Goal: Task Accomplishment & Management: Complete application form

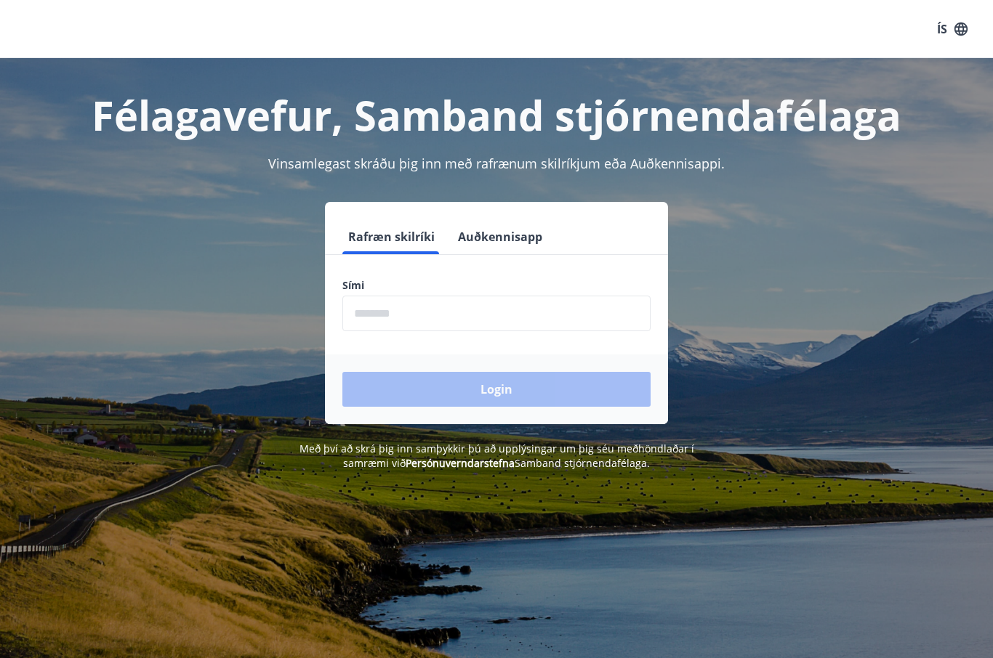
click at [472, 316] on input "phone" at bounding box center [496, 314] width 308 height 36
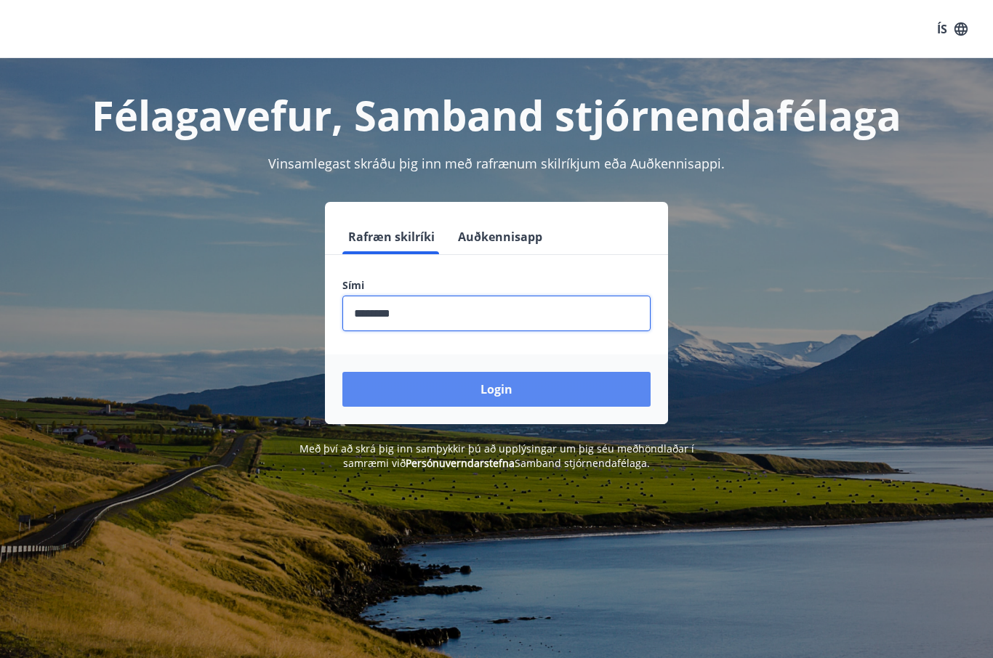
type input "********"
click at [569, 384] on button "Login" at bounding box center [496, 389] width 308 height 35
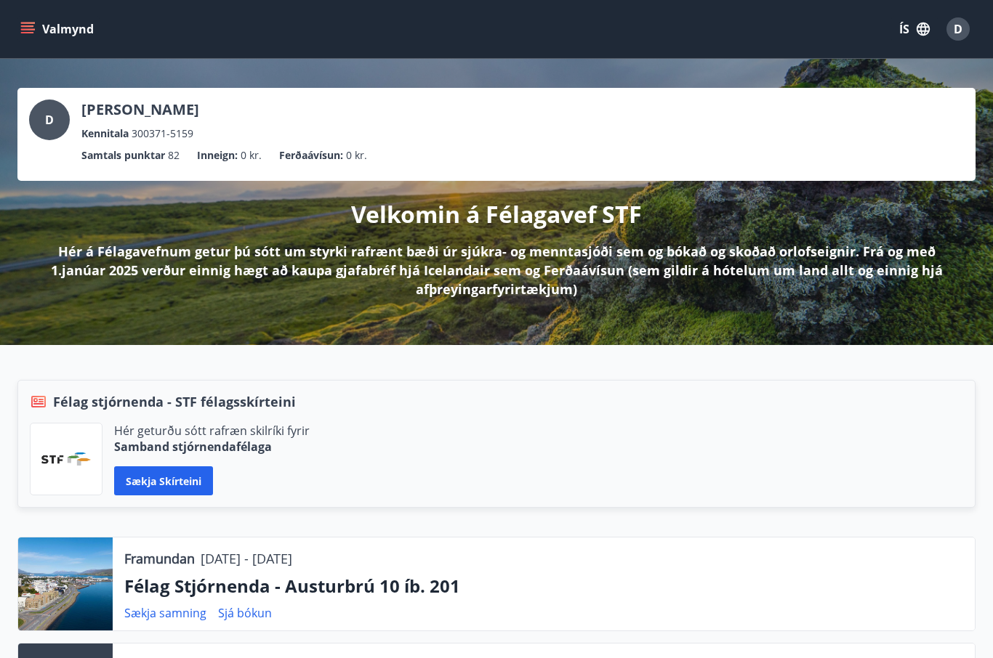
click at [27, 30] on icon "menu" at bounding box center [29, 28] width 16 height 1
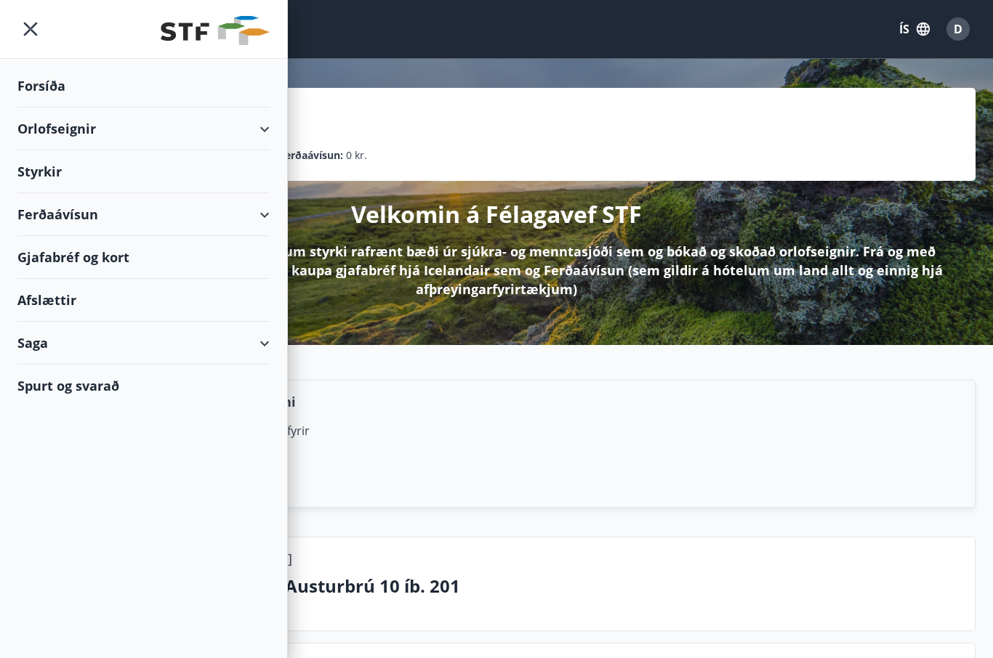
click at [43, 171] on div "Styrkir" at bounding box center [143, 171] width 252 height 43
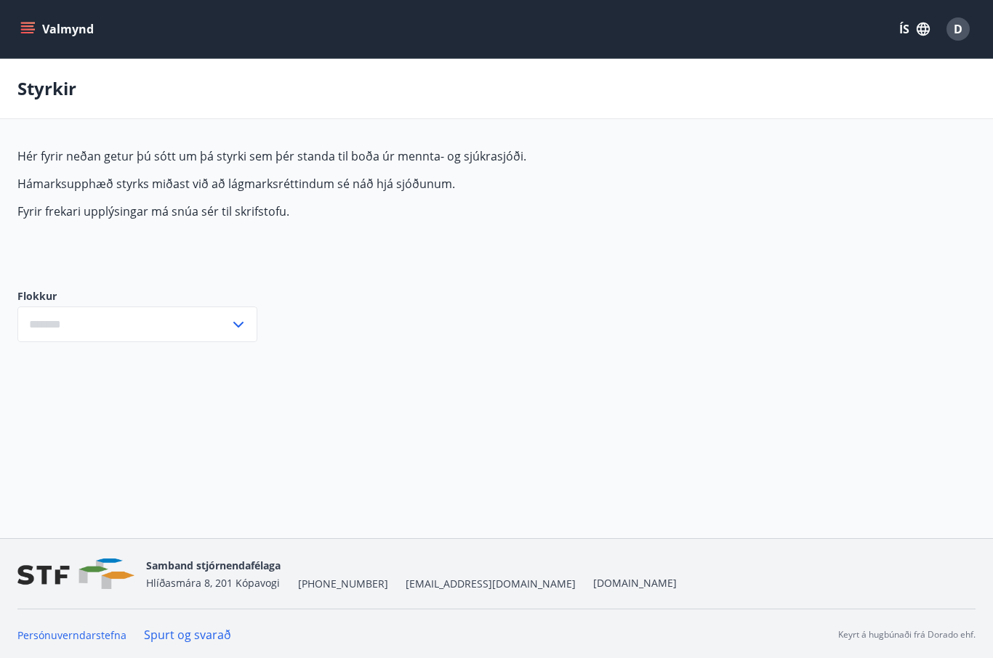
type input "***"
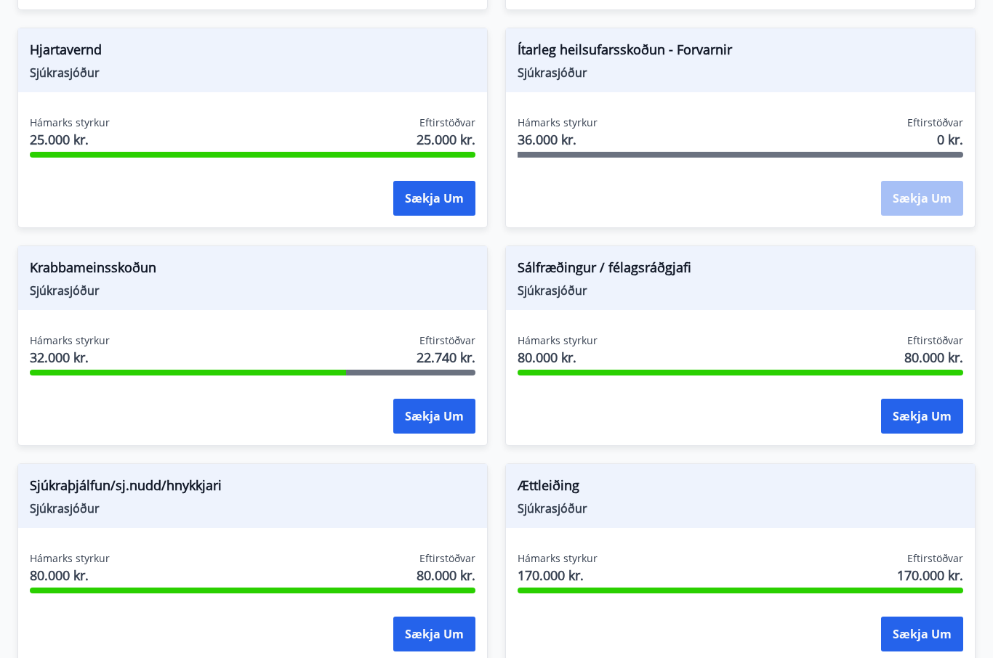
scroll to position [1189, 0]
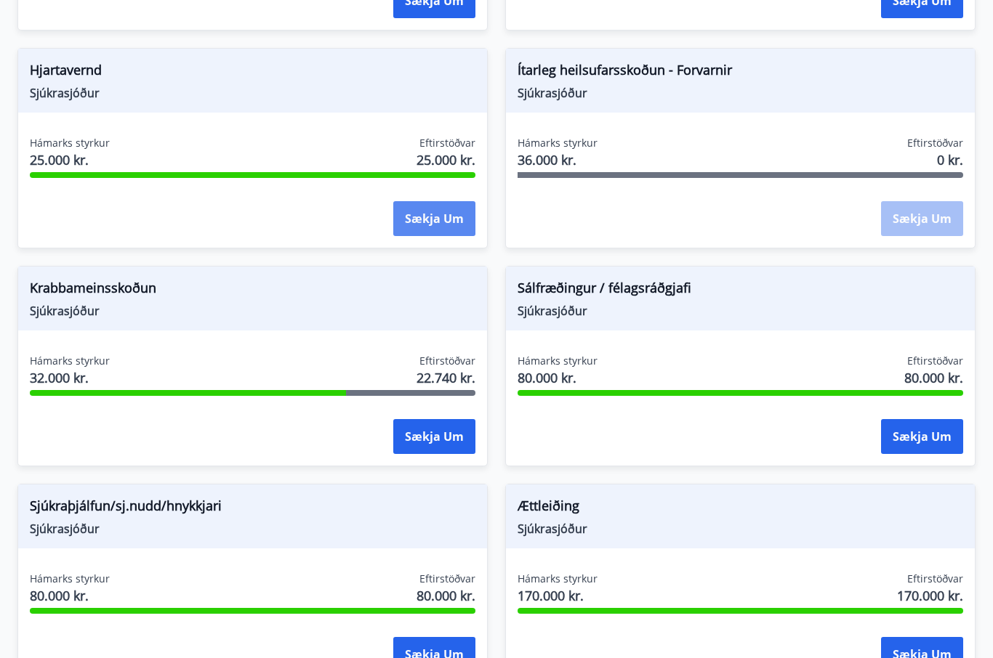
click at [427, 219] on button "Sækja um" at bounding box center [434, 218] width 82 height 35
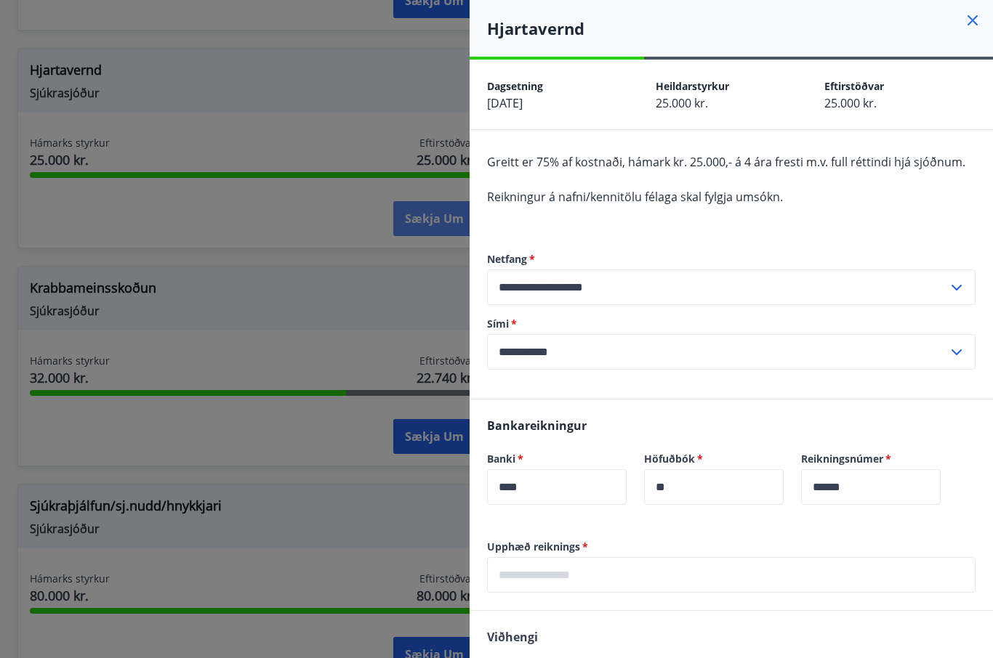
scroll to position [0, 0]
click at [969, 20] on icon at bounding box center [972, 20] width 17 height 17
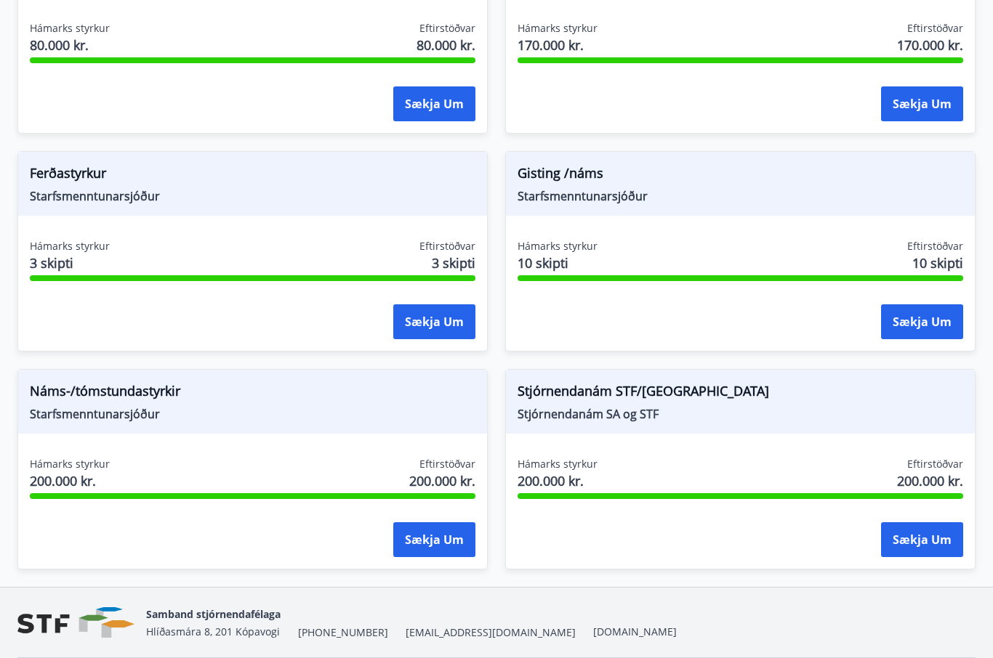
scroll to position [1740, 0]
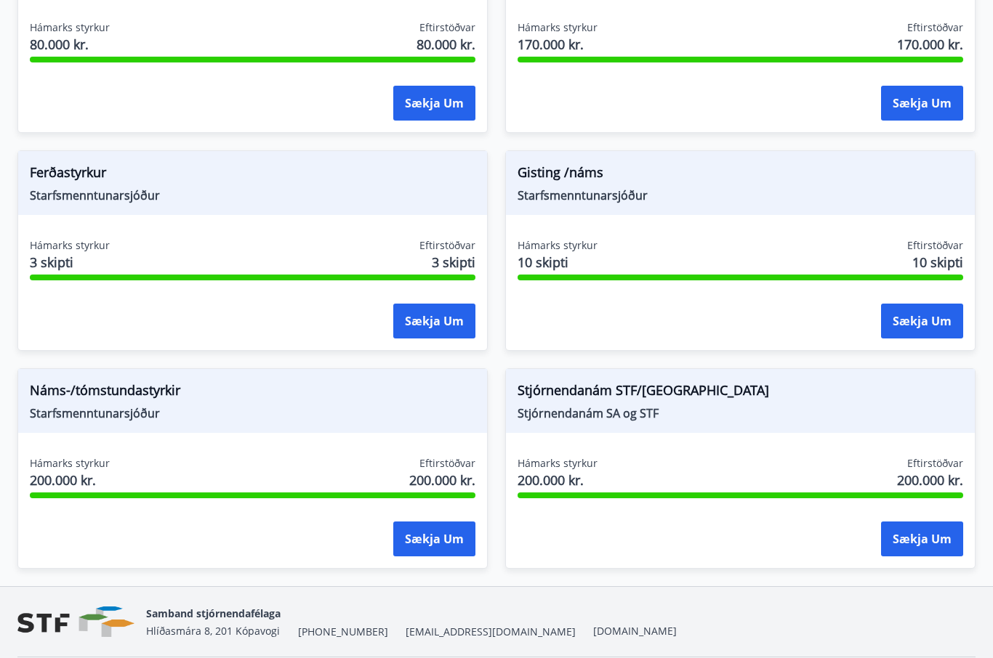
click at [140, 382] on span "Náms-/tómstundastyrkir" at bounding box center [252, 393] width 445 height 25
click at [164, 384] on span "Náms-/tómstundastyrkir" at bounding box center [252, 393] width 445 height 25
click at [86, 479] on span "200.000 kr." at bounding box center [70, 480] width 80 height 19
click at [459, 547] on button "Sækja um" at bounding box center [434, 539] width 82 height 35
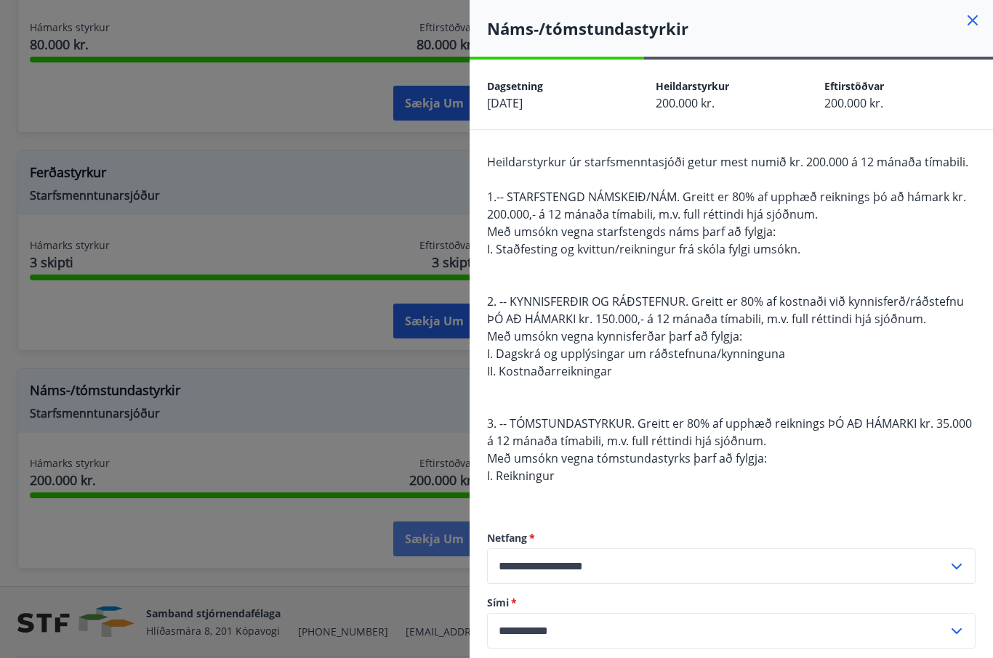
scroll to position [0, 0]
click at [863, 403] on div "Heildarstyrkur úr starfsmenntasjóði getur mest numið kr. 200.000 á 12 mánaða tí…" at bounding box center [731, 327] width 488 height 349
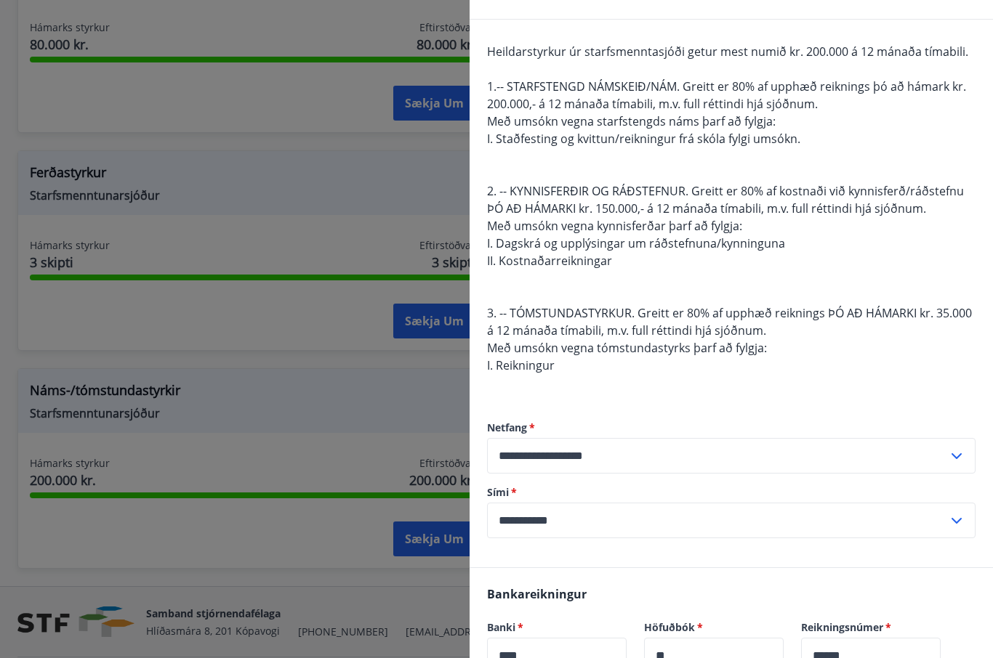
scroll to position [111, 0]
click at [819, 458] on input "**********" at bounding box center [717, 455] width 461 height 36
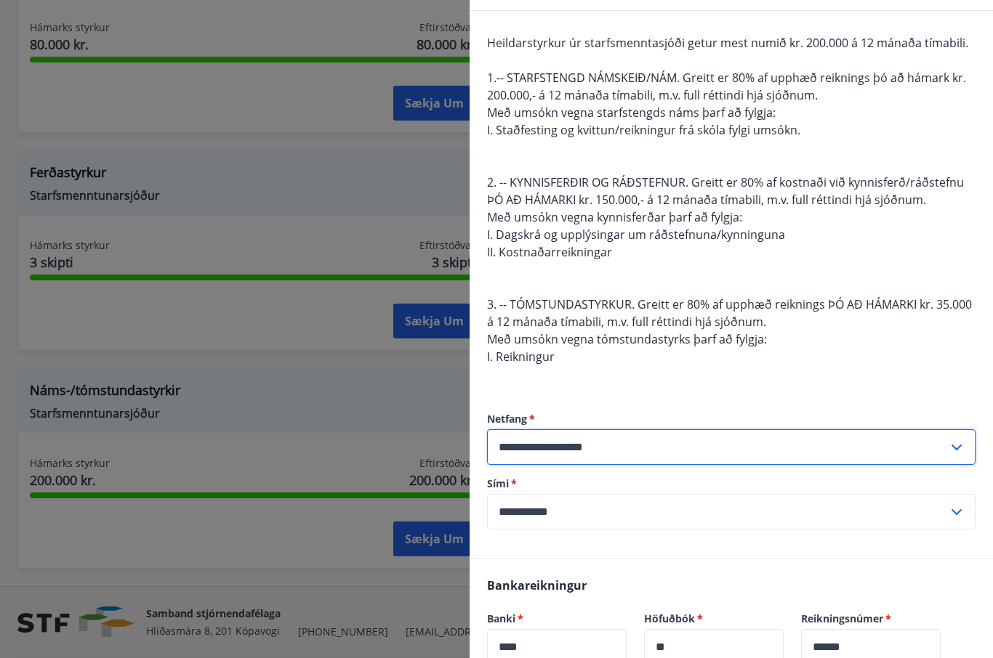
click at [852, 405] on div "**********" at bounding box center [731, 471] width 488 height 176
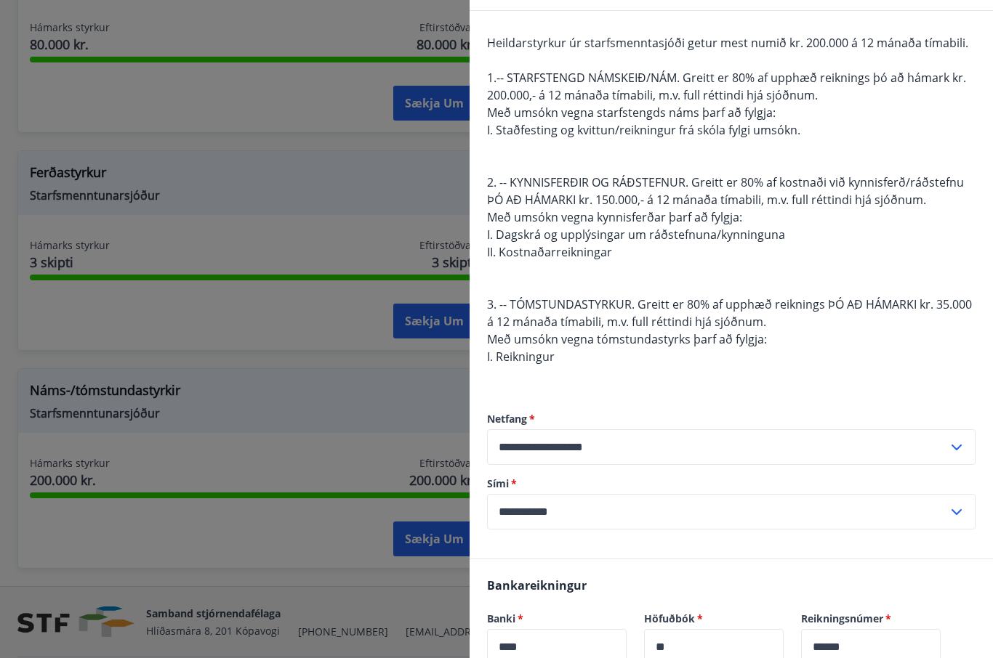
click at [847, 413] on label "Netfang   *" at bounding box center [731, 419] width 488 height 15
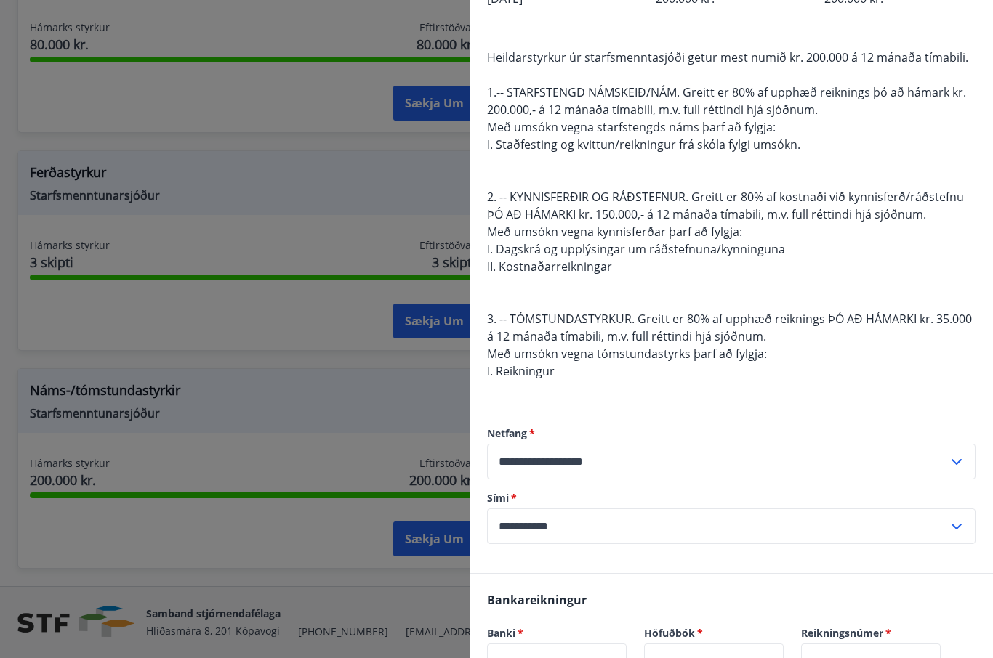
scroll to position [108, 0]
